Goal: Complete application form: Complete application form

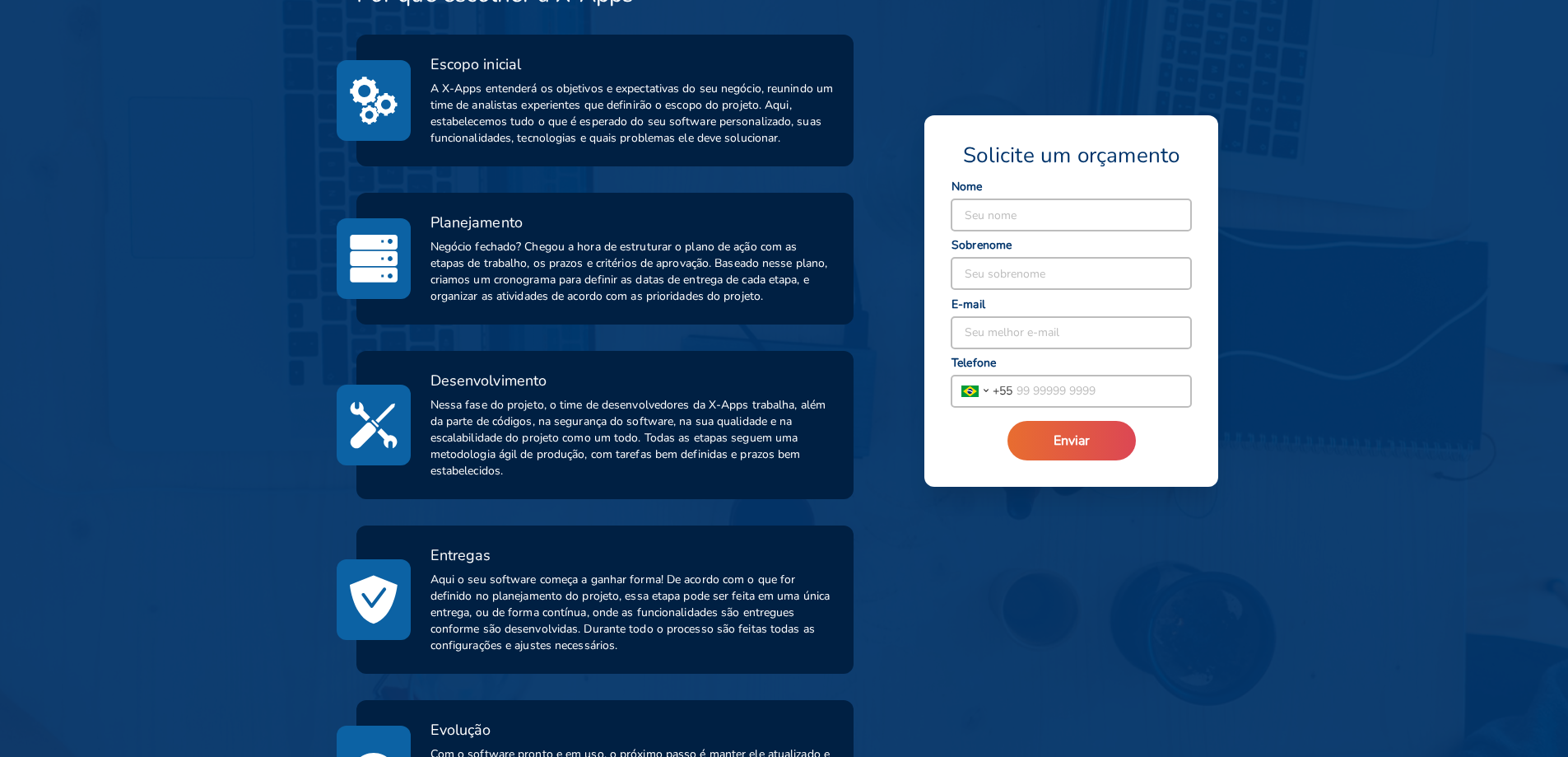
scroll to position [528, 0]
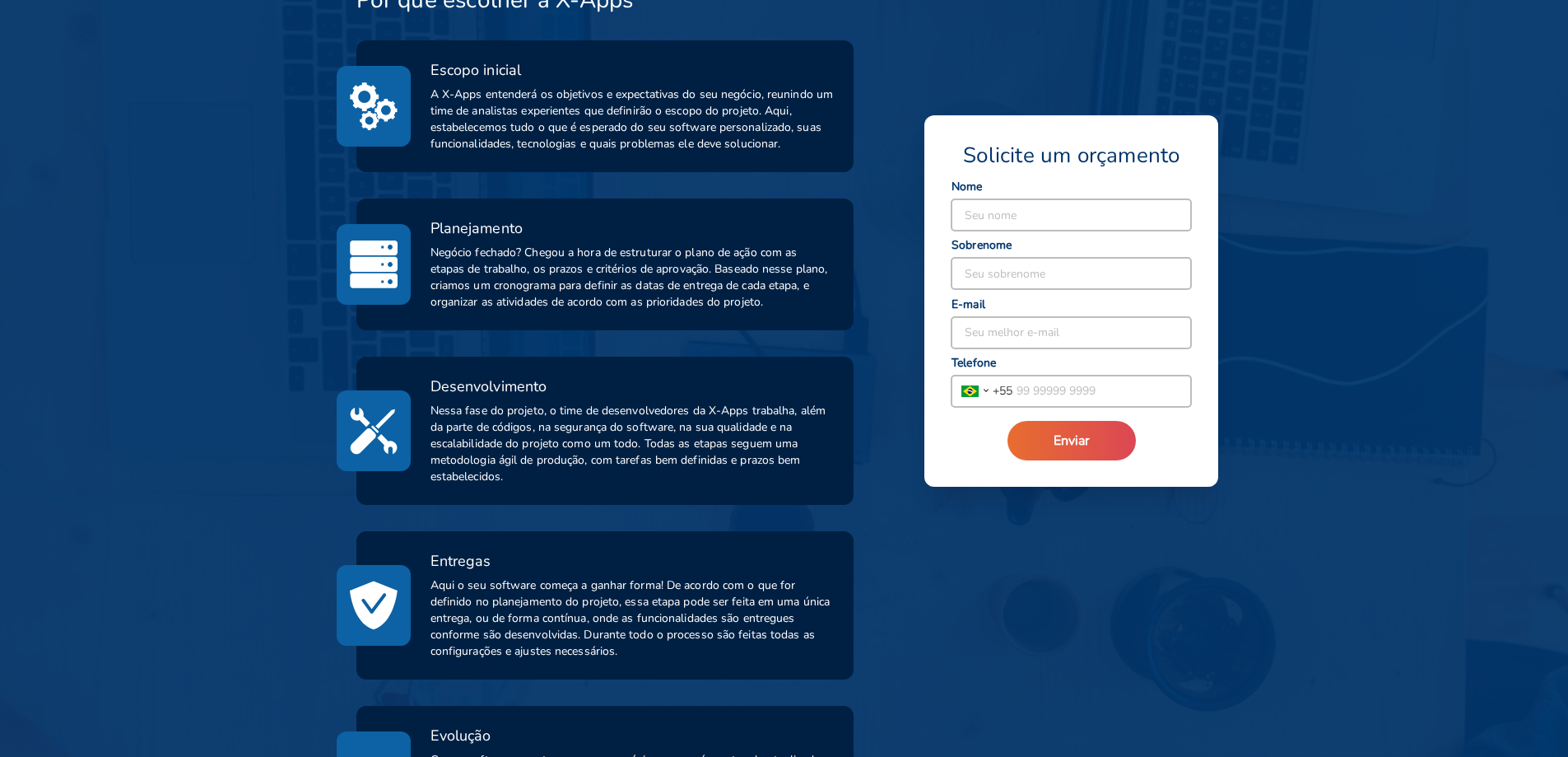
click at [771, 202] on input at bounding box center [1071, 215] width 239 height 31
type input "[PERSON_NAME]"
type input "Graziano"
type input "[PHONE_NUMBER]"
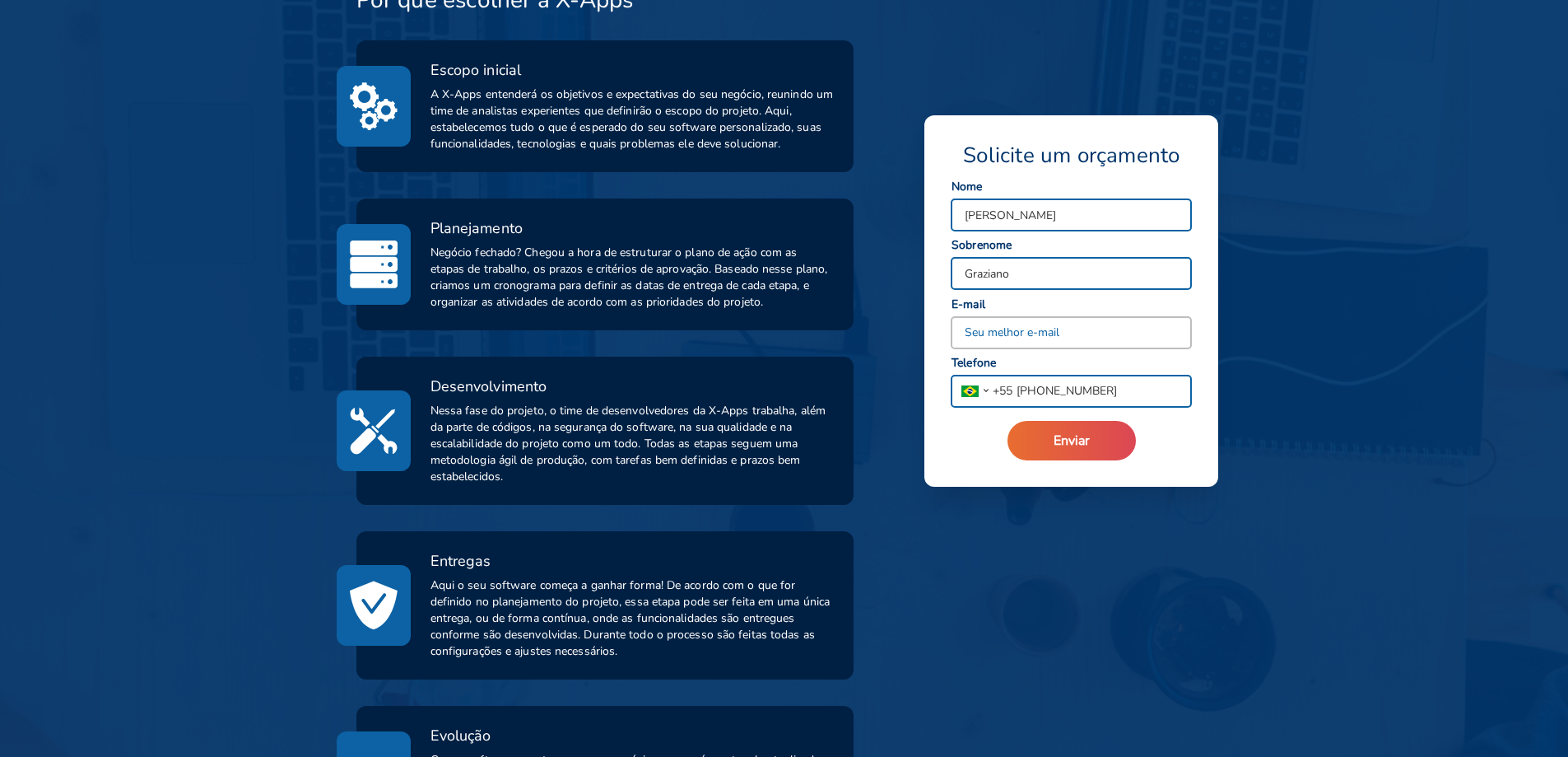
click at [771, 333] on input at bounding box center [1071, 333] width 239 height 31
type input "[EMAIL_ADDRESS][DOMAIN_NAME]"
click at [771, 443] on button "Enviar" at bounding box center [1071, 440] width 128 height 40
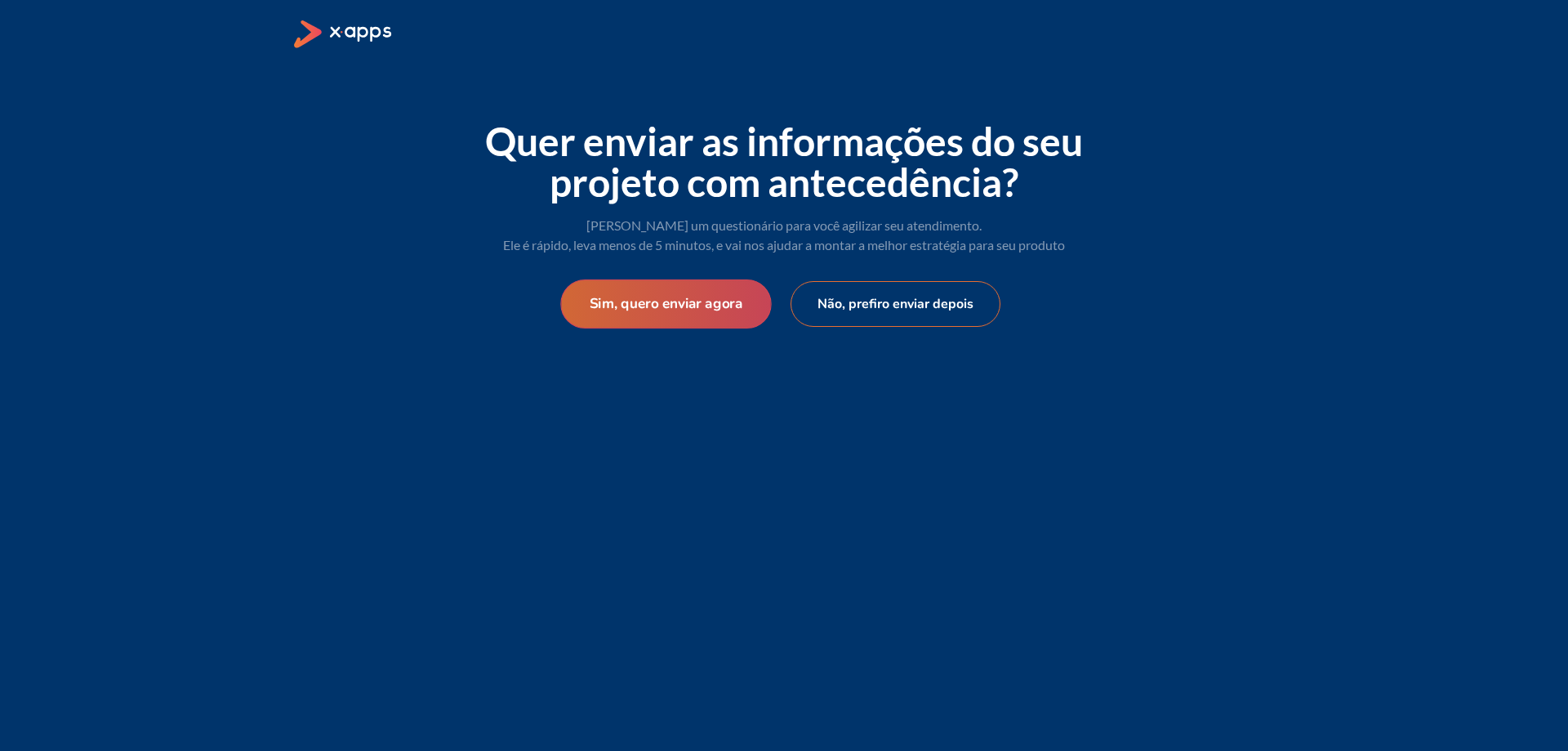
click at [719, 303] on button "Sim, quero enviar agora" at bounding box center [666, 304] width 211 height 49
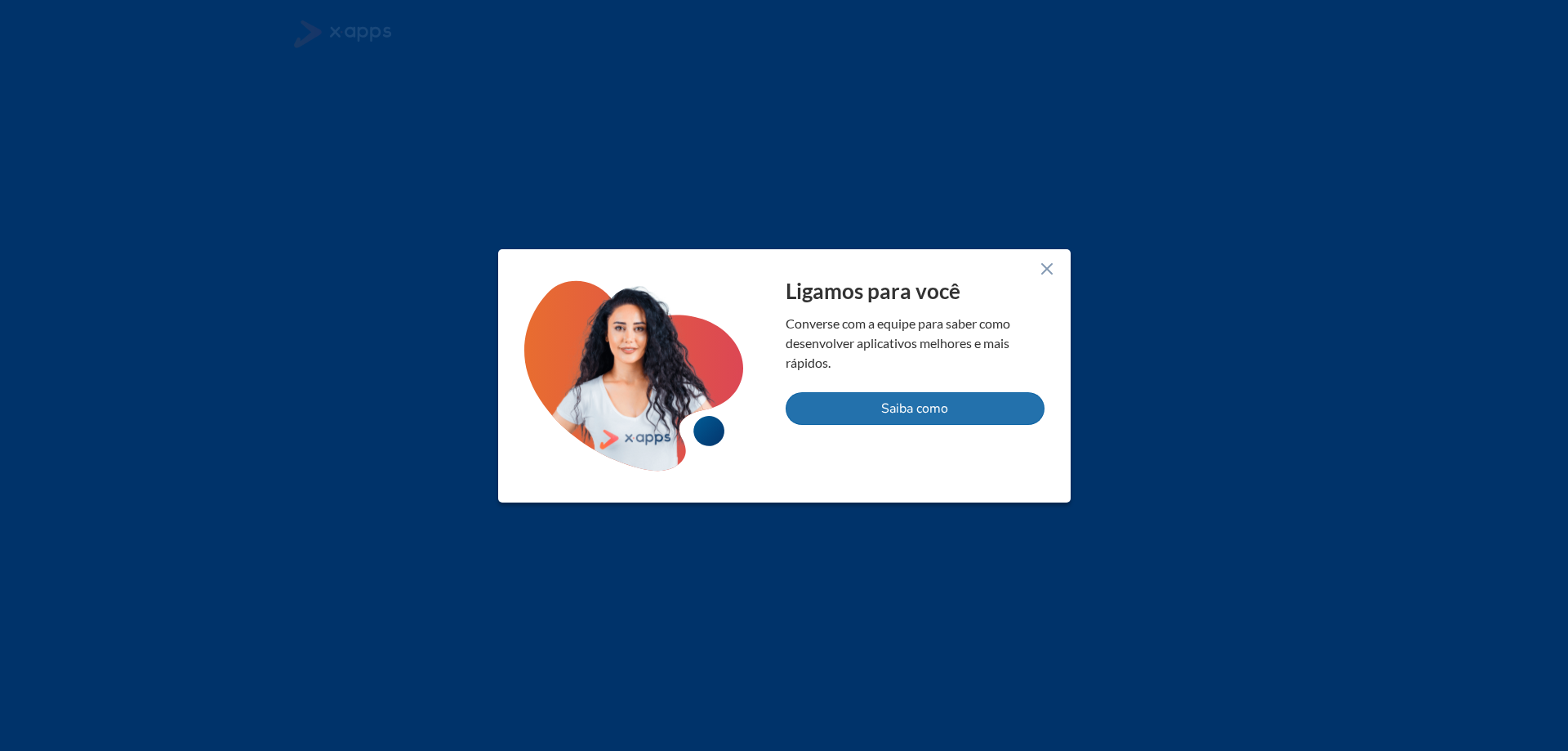
click at [953, 408] on button "Saiba como" at bounding box center [915, 409] width 259 height 33
select select "BR"
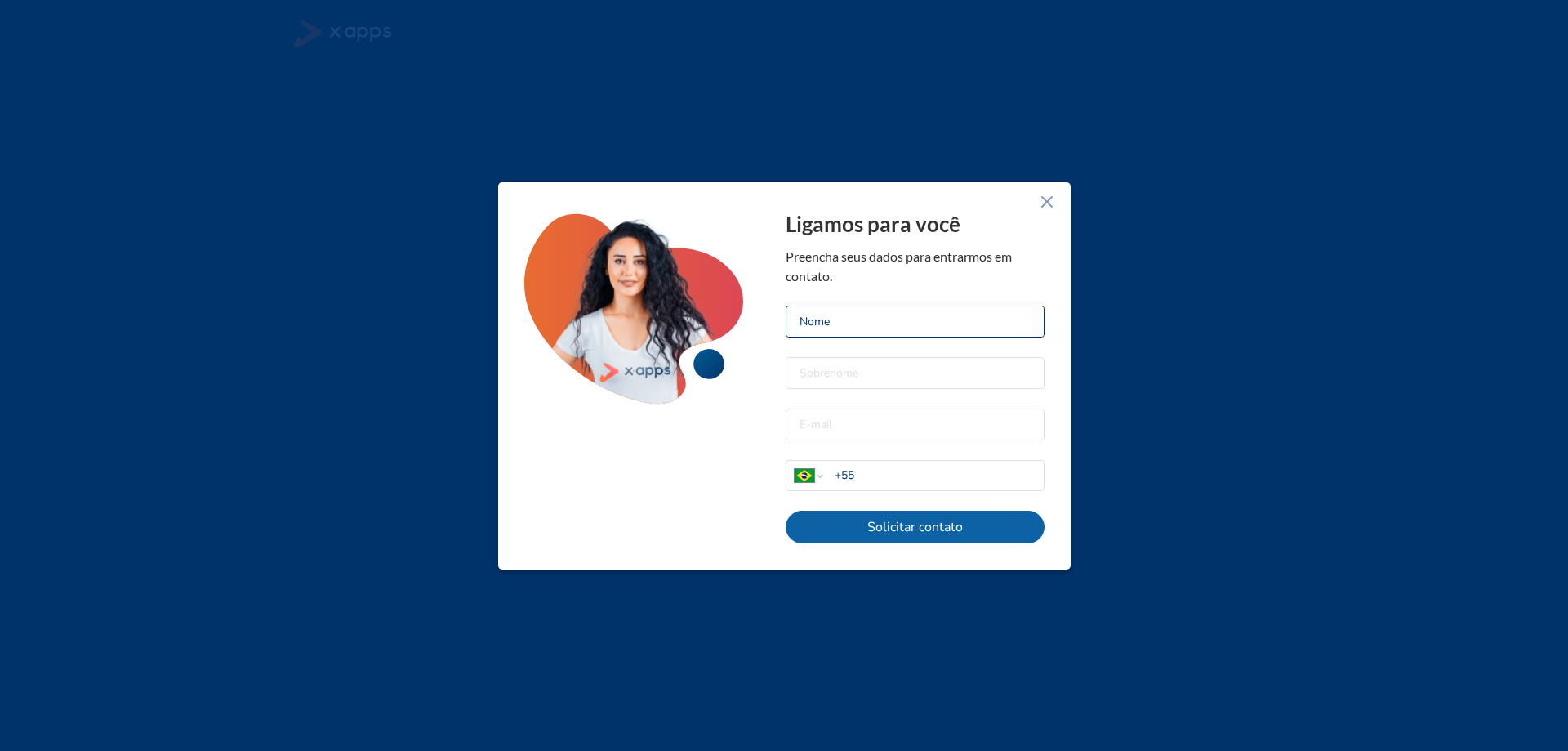
click at [932, 326] on input at bounding box center [915, 321] width 258 height 30
type input "[PERSON_NAME]"
type input "Graziano"
click at [875, 427] on input "email" at bounding box center [915, 424] width 258 height 30
type input "[EMAIL_ADDRESS][DOMAIN_NAME]"
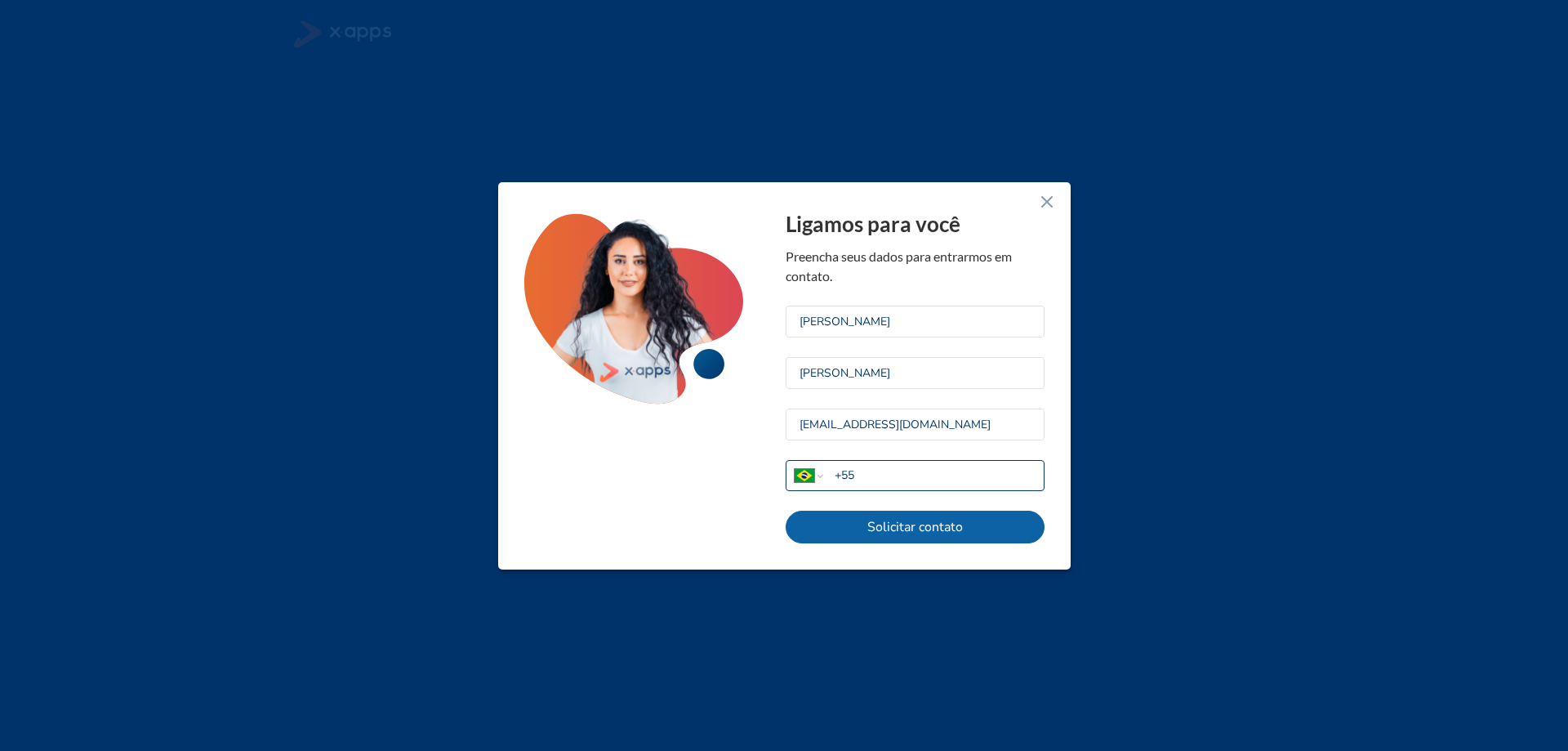
click at [905, 479] on input "+55" at bounding box center [938, 475] width 208 height 17
type input "+55 11 94716 9456"
click at [919, 532] on button "Solicitar contato" at bounding box center [915, 527] width 259 height 33
click at [983, 527] on button "Solicitar contato" at bounding box center [915, 527] width 259 height 33
click at [1049, 199] on line at bounding box center [1046, 202] width 10 height 10
